Goal: Navigation & Orientation: Find specific page/section

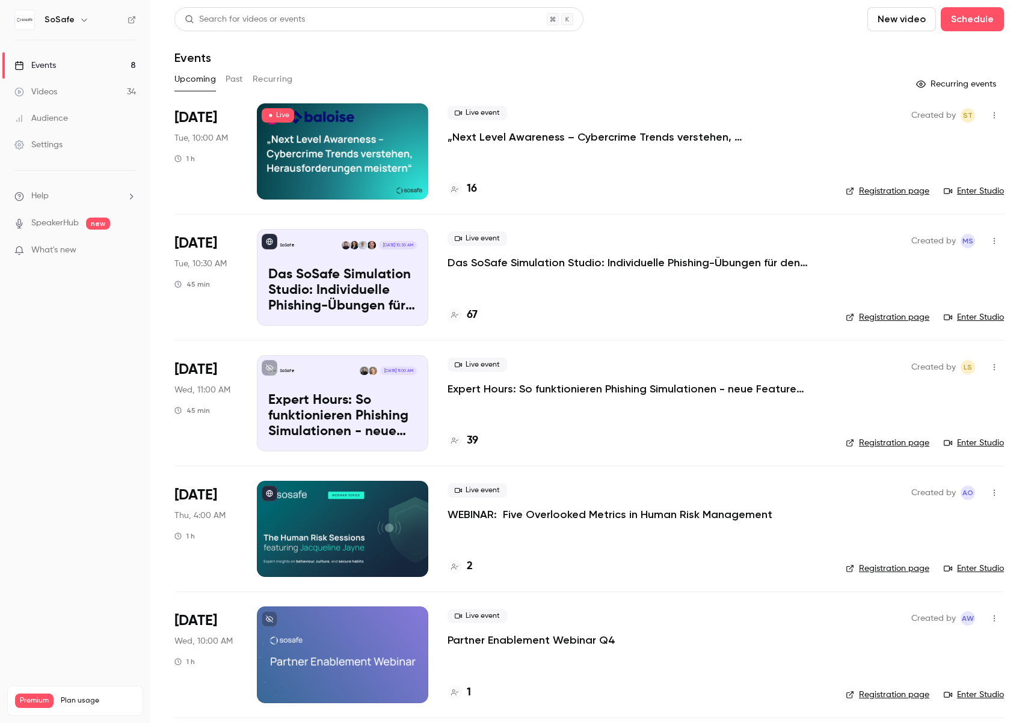
click at [580, 262] on p "Das SoSafe Simulation Studio: Individuelle Phishing-Übungen für den öffentliche…" at bounding box center [627, 263] width 361 height 14
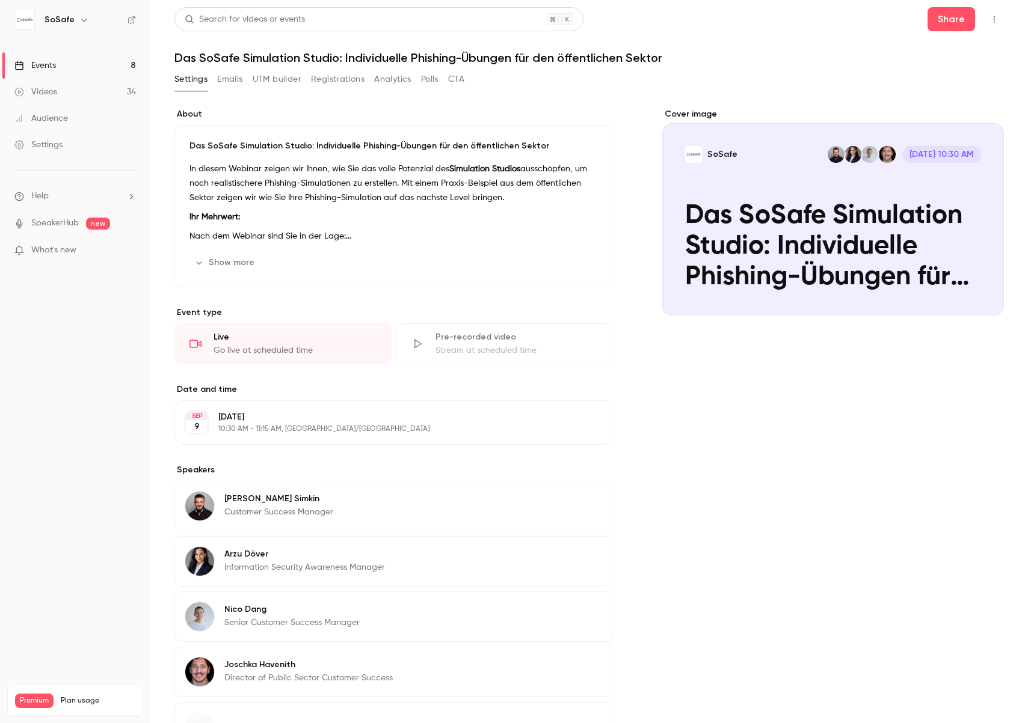
click at [57, 227] on link "SpeakerHub" at bounding box center [55, 223] width 48 height 13
click at [219, 340] on div "Live" at bounding box center [294, 337] width 163 height 12
click at [218, 260] on button "Show more" at bounding box center [225, 262] width 72 height 19
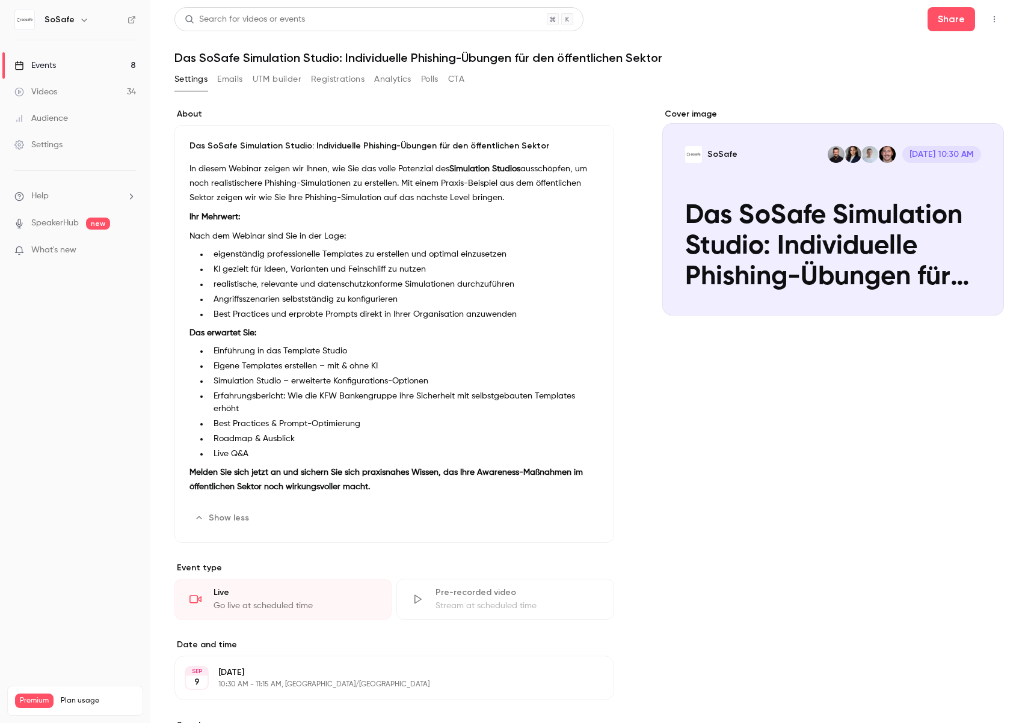
click at [244, 78] on div "Settings Emails UTM builder Registrations Analytics Polls CTA" at bounding box center [319, 79] width 290 height 19
click at [42, 100] on link "Videos 34" at bounding box center [75, 92] width 150 height 26
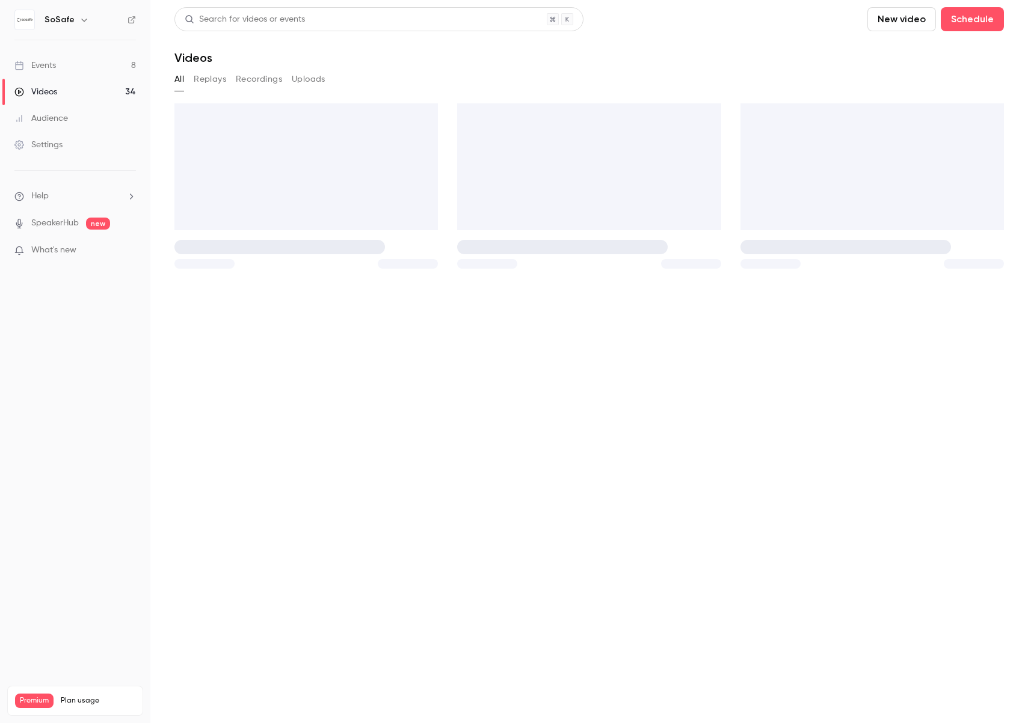
click at [49, 73] on link "Events 8" at bounding box center [75, 65] width 150 height 26
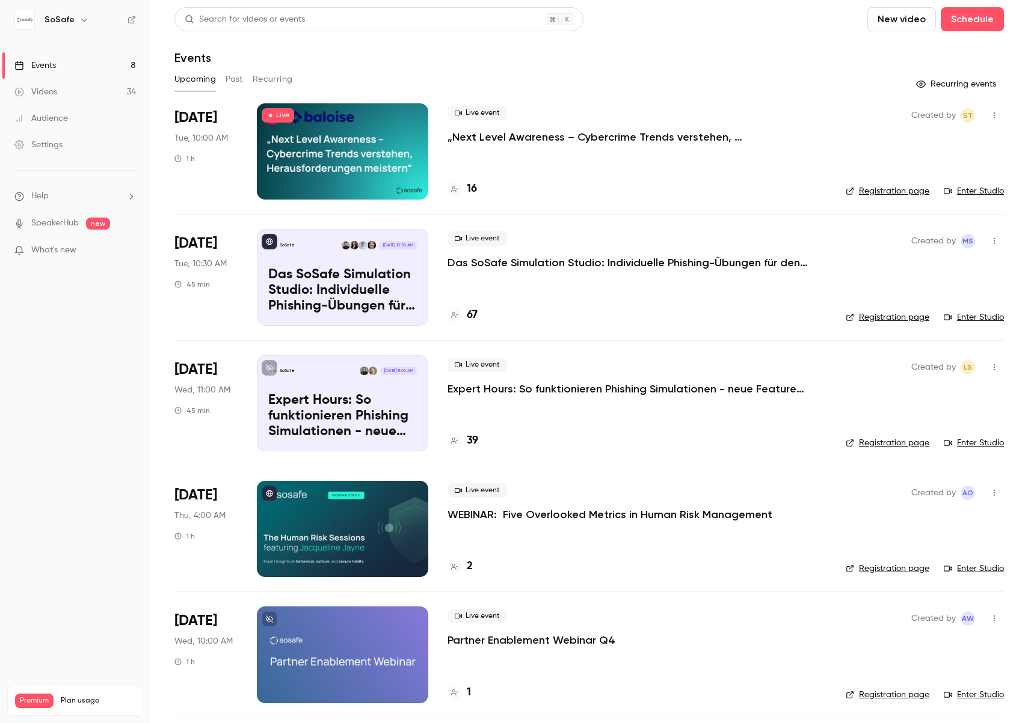
click at [981, 321] on link "Enter Studio" at bounding box center [974, 318] width 60 height 12
